Goal: Task Accomplishment & Management: Use online tool/utility

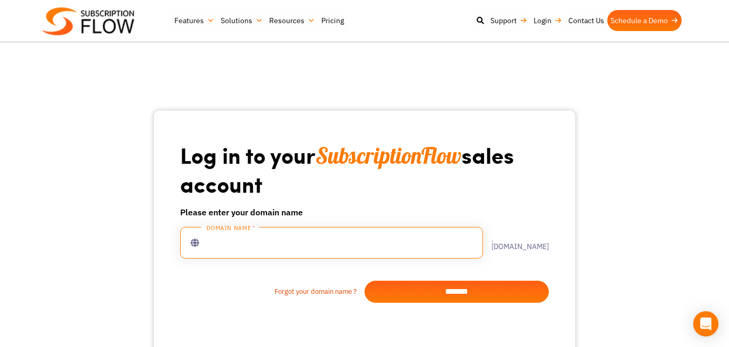
click at [342, 239] on input "text" at bounding box center [331, 243] width 303 height 32
type input "********"
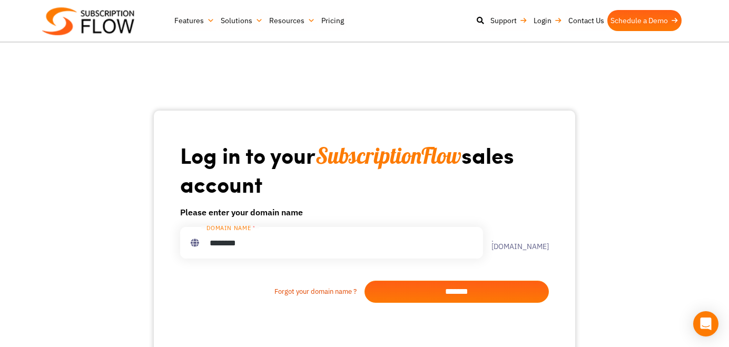
click at [430, 285] on input "*******" at bounding box center [456, 292] width 184 height 22
